Goal: Task Accomplishment & Management: Manage account settings

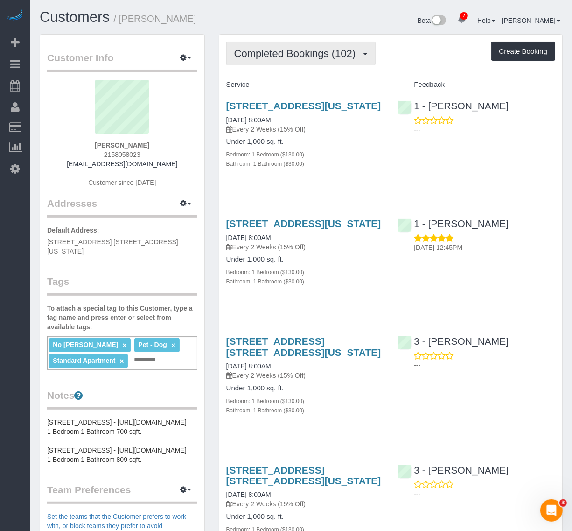
click at [300, 54] on span "Completed Bookings (102)" at bounding box center [297, 54] width 126 height 12
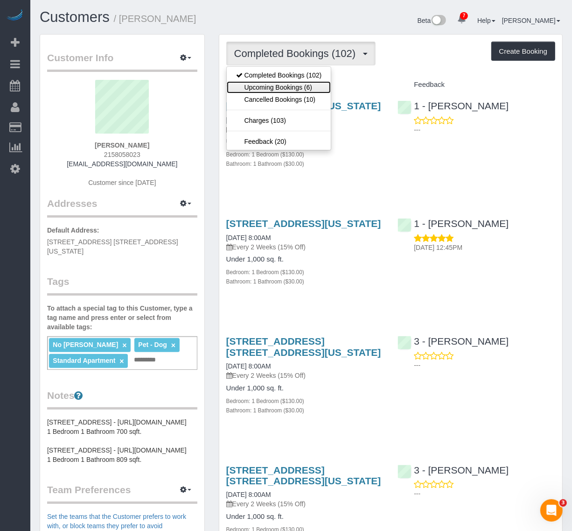
click at [295, 87] on link "Upcoming Bookings (6)" at bounding box center [279, 87] width 105 height 12
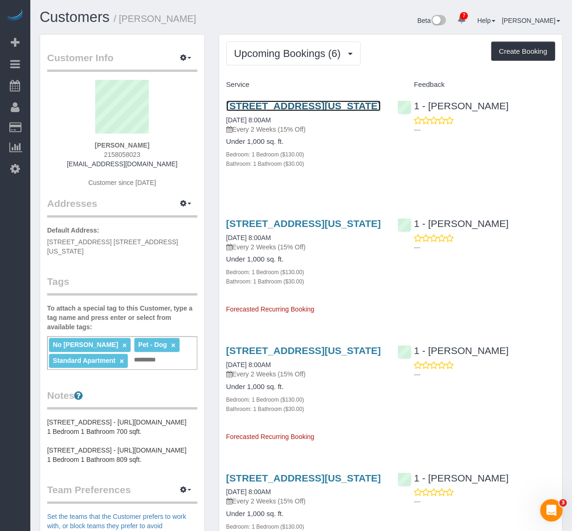
click at [309, 110] on link "30 Morningside Drive, Apt 620, New York, NY 10025" at bounding box center [303, 105] width 155 height 11
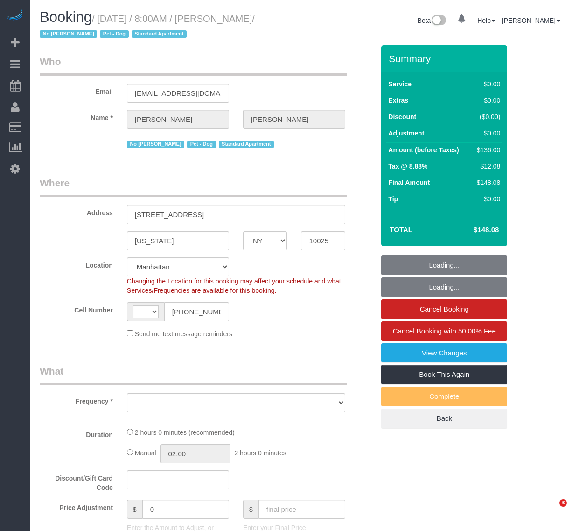
select select "NY"
select select "number:89"
select select "number:90"
select select "number:13"
select select "number:5"
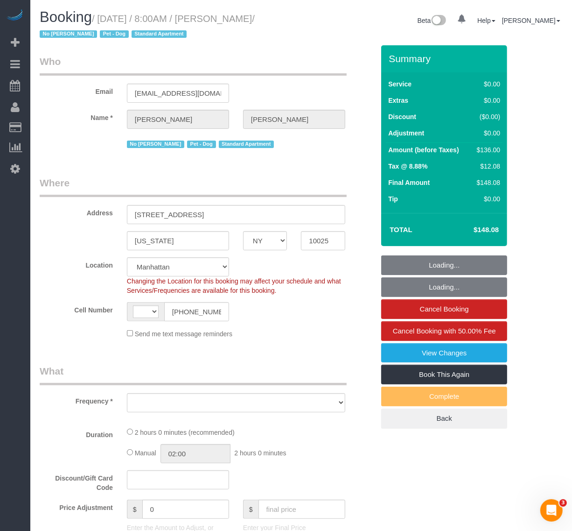
select select "string:[GEOGRAPHIC_DATA]"
select select "object:842"
select select "spot1"
select select "string:stripe-pm_1NBGal4VGloSiKo7wCqPRood"
select select "object:1377"
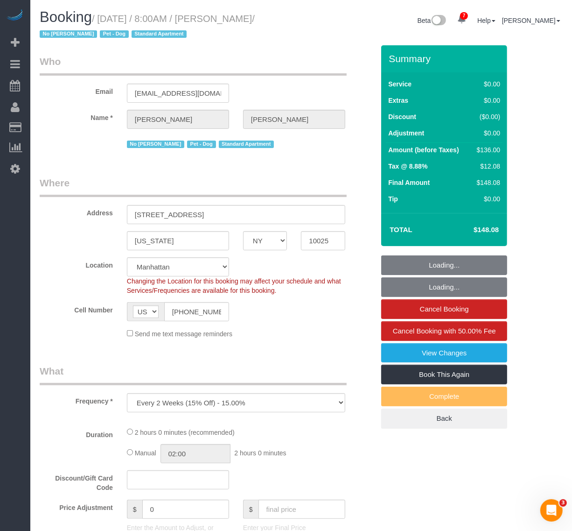
select select "1"
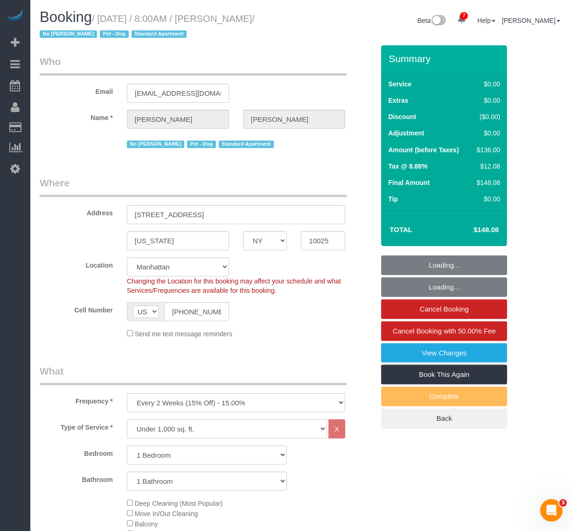
select select "1"
